Goal: Task Accomplishment & Management: Manage account settings

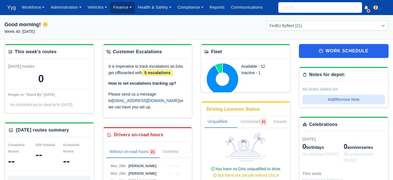
click at [120, 6] on link "Finance" at bounding box center [122, 7] width 25 height 11
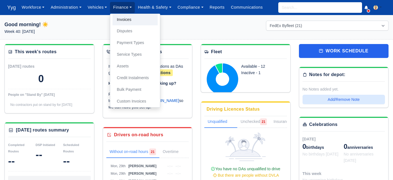
click at [136, 23] on link "Invoices" at bounding box center [134, 20] width 45 height 12
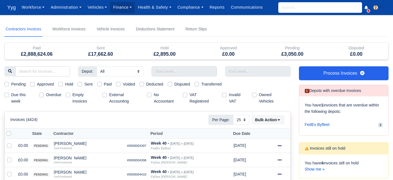
select select "25"
click at [11, 94] on label "Due this week" at bounding box center [23, 98] width 24 height 13
click at [6, 94] on input "Due this week" at bounding box center [6, 94] width 4 height 4
checkbox input "true"
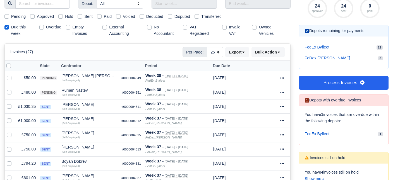
scroll to position [73, 0]
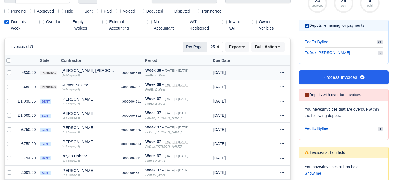
drag, startPoint x: 76, startPoint y: 74, endPoint x: 74, endPoint y: 69, distance: 5.8
click at [74, 73] on div "(Self-Employed)" at bounding box center [88, 75] width 55 height 4
click at [74, 69] on div "[PERSON_NAME] [PERSON_NAME]" at bounding box center [88, 71] width 55 height 4
click at [281, 72] on td "Invoice Actions Show Invoice Action Log Approve Void" at bounding box center [284, 73] width 12 height 14
click at [283, 72] on icon at bounding box center [282, 73] width 4 height 4
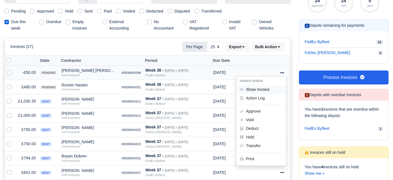
click at [264, 89] on link "Show Invoice" at bounding box center [261, 89] width 50 height 9
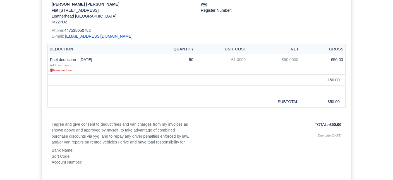
scroll to position [10, 0]
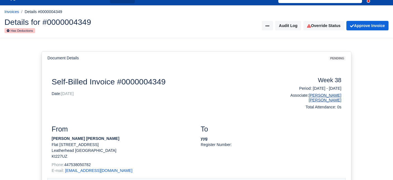
click at [329, 95] on link "[PERSON_NAME] [PERSON_NAME]" at bounding box center [324, 97] width 33 height 9
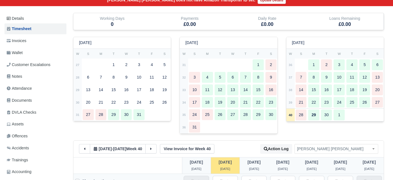
scroll to position [53, 0]
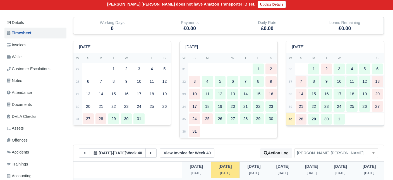
click at [289, 80] on strong "37" at bounding box center [290, 81] width 4 height 3
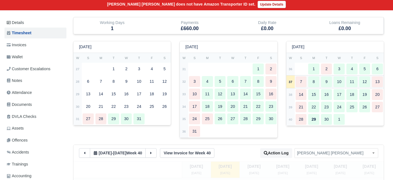
select select "51"
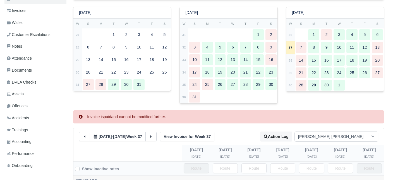
scroll to position [86, 0]
click at [301, 59] on div "14" at bounding box center [300, 61] width 11 height 11
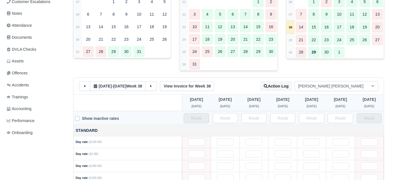
scroll to position [0, 0]
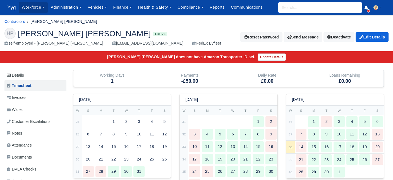
click at [310, 10] on input "search" at bounding box center [320, 7] width 84 height 11
type input "rum"
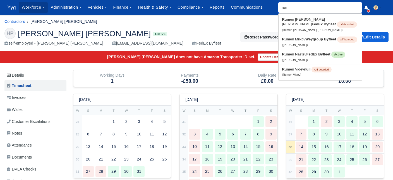
type input "rumen Marinov Atanasov"
click at [299, 21] on link "Rum en Marinov Atanasov FedEx Byfleet Off-boarded (Rumen Marinov Atanasov)" at bounding box center [319, 24] width 83 height 19
type input "Rumen [PERSON_NAME] [PERSON_NAME]"
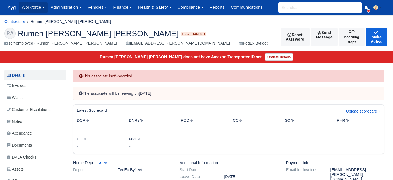
click at [288, 9] on input "search" at bounding box center [320, 7] width 84 height 11
type input "rum"
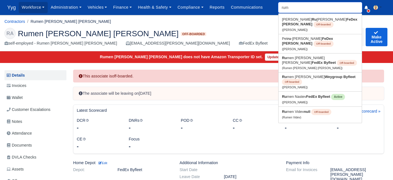
type input "rumen Marinov Atanasov"
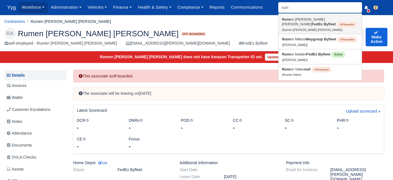
click at [305, 22] on link "Rum en Marinov Atanasov FedEx Byfleet Off-boarded (Rumen Marinov Atanasov)" at bounding box center [319, 24] width 83 height 19
type input "Rumen Marinov Atanasov"
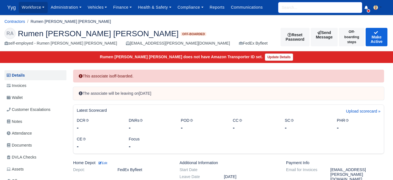
click at [284, 7] on input "search" at bounding box center [320, 7] width 84 height 11
type input "rum"
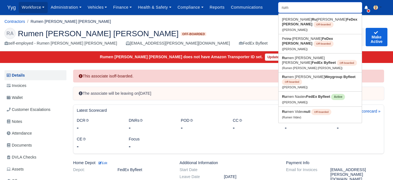
type input "rumen [PERSON_NAME] [PERSON_NAME]"
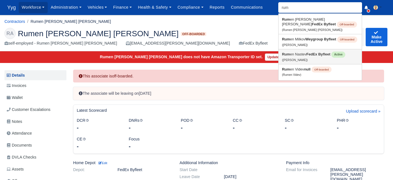
click at [303, 57] on link "Rum en Nastev FedEx Byfleet Active (Rumen Nastev)" at bounding box center [319, 56] width 83 height 15
type input "Rumen Nastev"
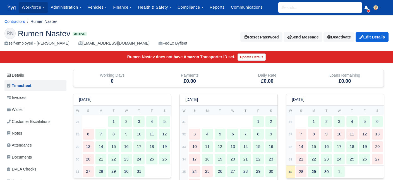
click at [295, 9] on input "search" at bounding box center [320, 7] width 84 height 11
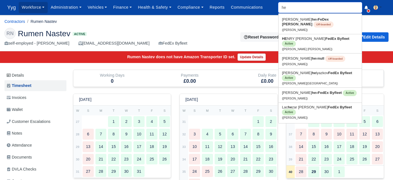
type input "hen"
type input "henr"
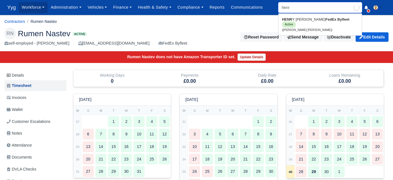
type input "[PERSON_NAME] [PERSON_NAME]"
type input "[PERSON_NAME]"
type input "[PERSON_NAME] [PERSON_NAME]"
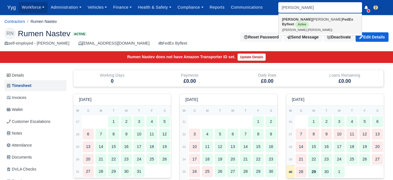
click at [306, 23] on link "[PERSON_NAME] [PERSON_NAME] FedEx Byfleet Active ([PERSON_NAME] [PERSON_NAME])" at bounding box center [319, 24] width 83 height 19
type input "[PERSON_NAME] [PERSON_NAME]"
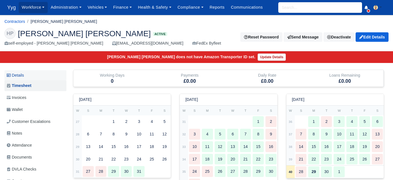
click at [20, 76] on link "Details" at bounding box center [35, 75] width 62 height 10
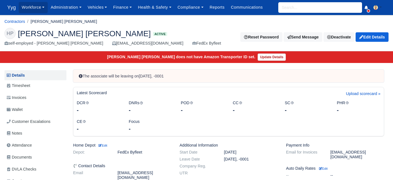
scroll to position [162, 0]
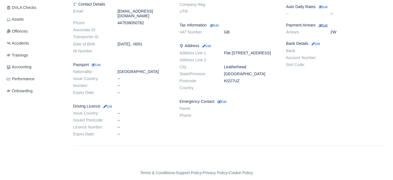
click at [323, 24] on small "Edit" at bounding box center [323, 25] width 9 height 3
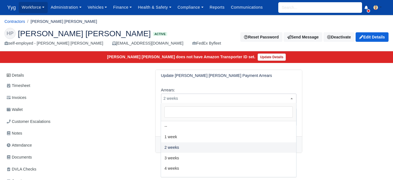
click at [184, 95] on span "2 weeks" at bounding box center [228, 98] width 135 height 7
select select "3W"
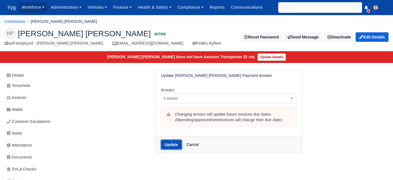
click at [172, 142] on button "Update" at bounding box center [171, 144] width 21 height 9
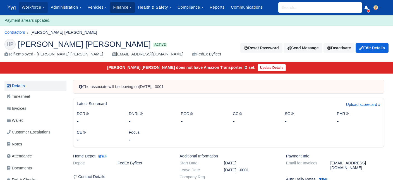
click at [124, 6] on link "Finance" at bounding box center [122, 7] width 25 height 11
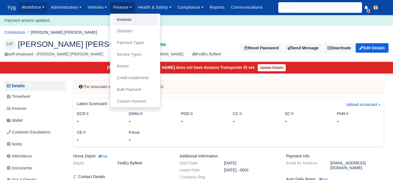
click at [129, 22] on link "Invoices" at bounding box center [134, 20] width 45 height 12
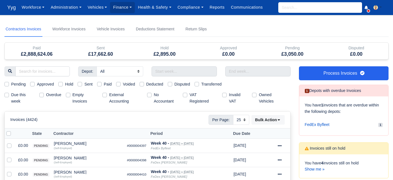
select select "25"
click at [11, 96] on label "Due this week" at bounding box center [23, 98] width 24 height 13
click at [7, 96] on input "Due this week" at bounding box center [6, 94] width 4 height 4
checkbox input "true"
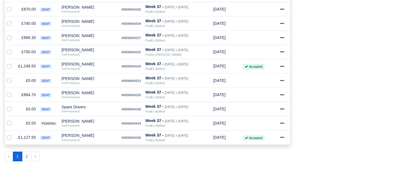
scroll to position [25, 0]
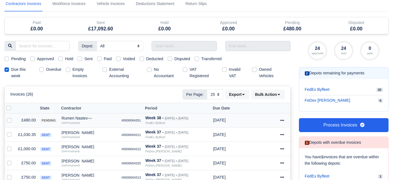
click at [282, 121] on icon at bounding box center [282, 120] width 4 height 4
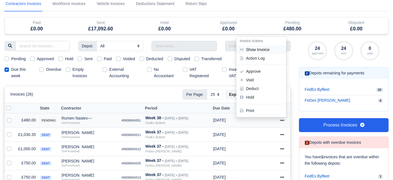
click at [254, 49] on link "Show Invoice" at bounding box center [261, 49] width 50 height 9
